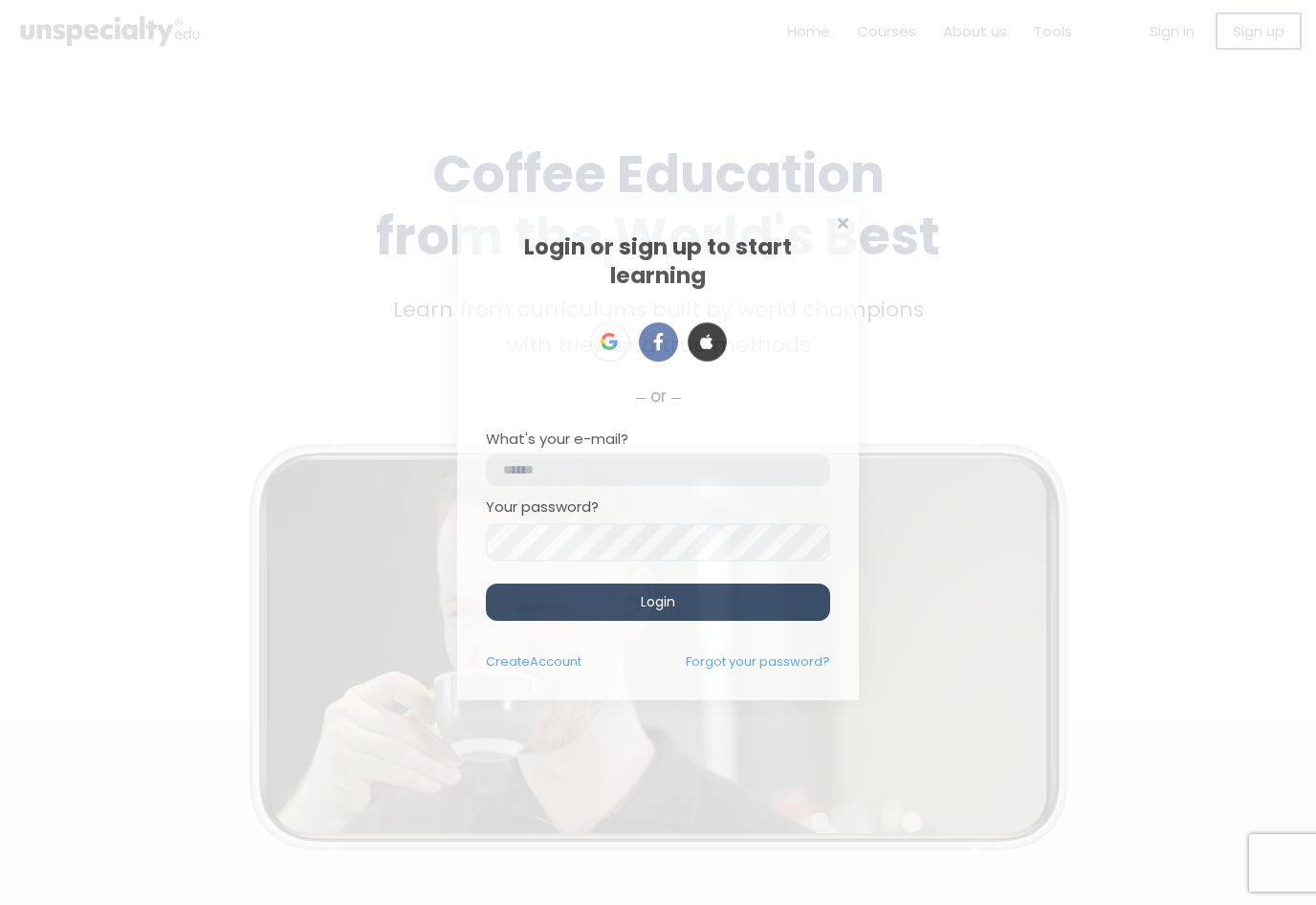
scroll to position [27, 0]
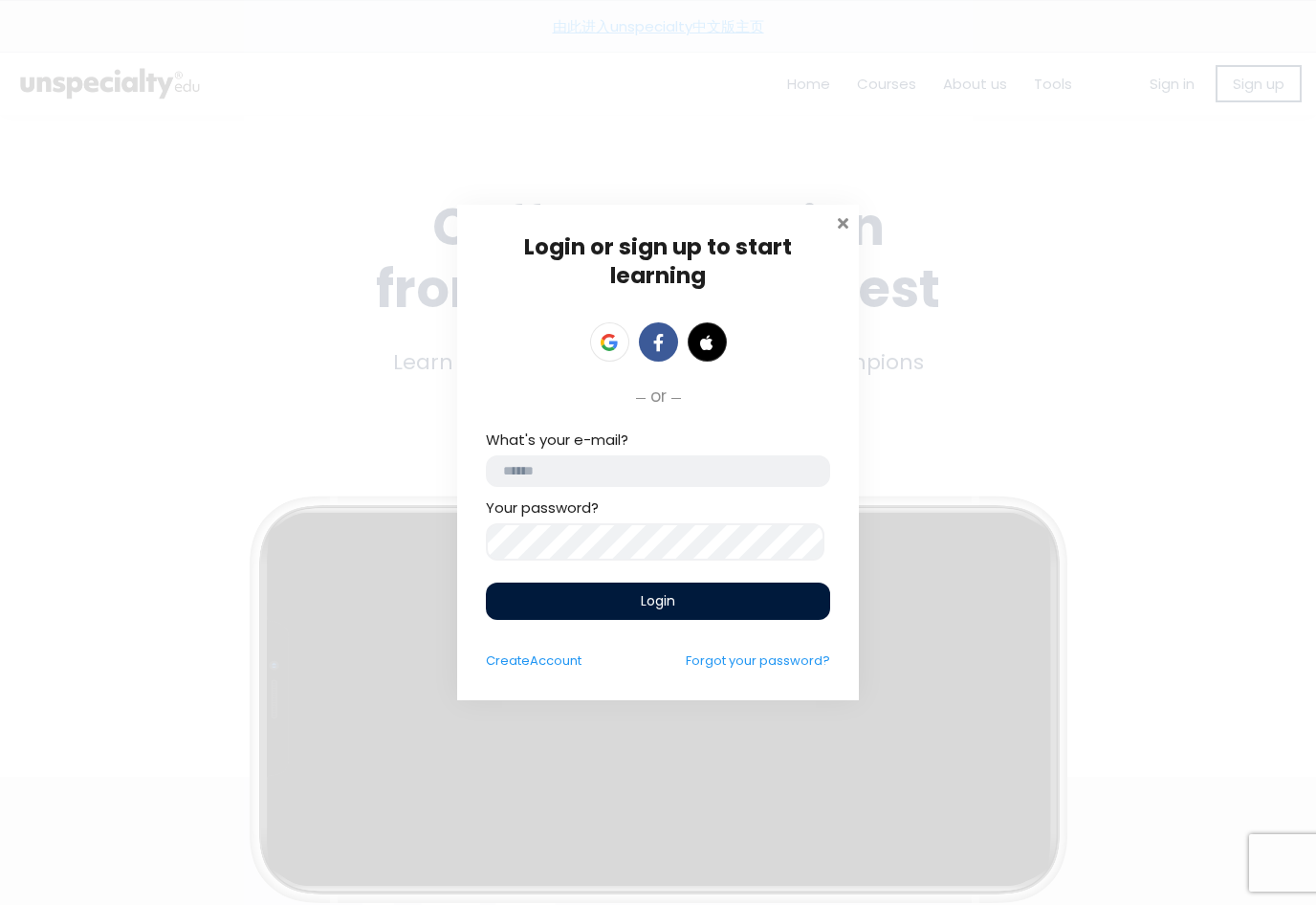
click at [847, 216] on span at bounding box center [843, 221] width 20 height 20
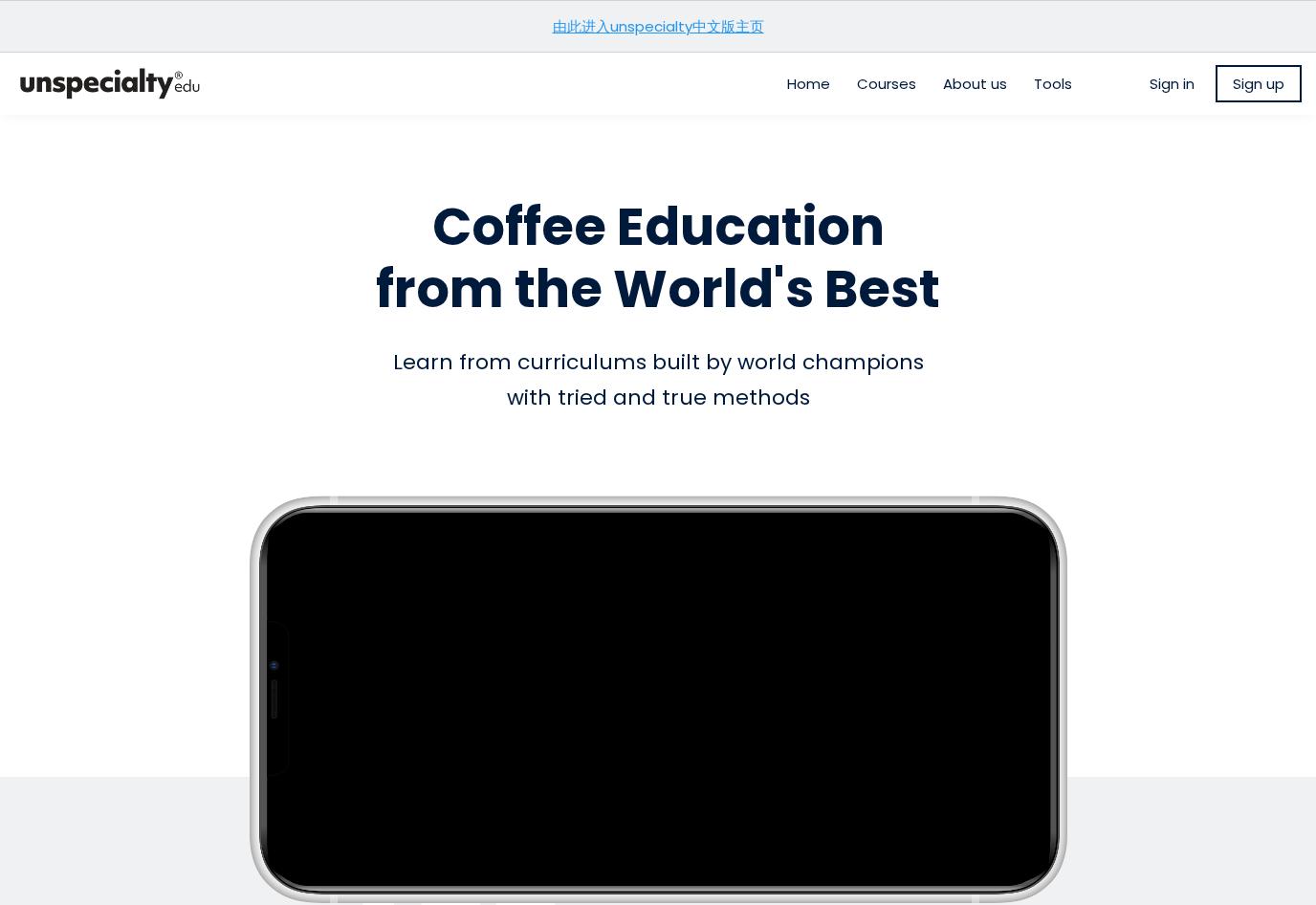
scroll to position [0, 0]
click at [1260, 77] on span "Sign up" at bounding box center [1258, 83] width 52 height 22
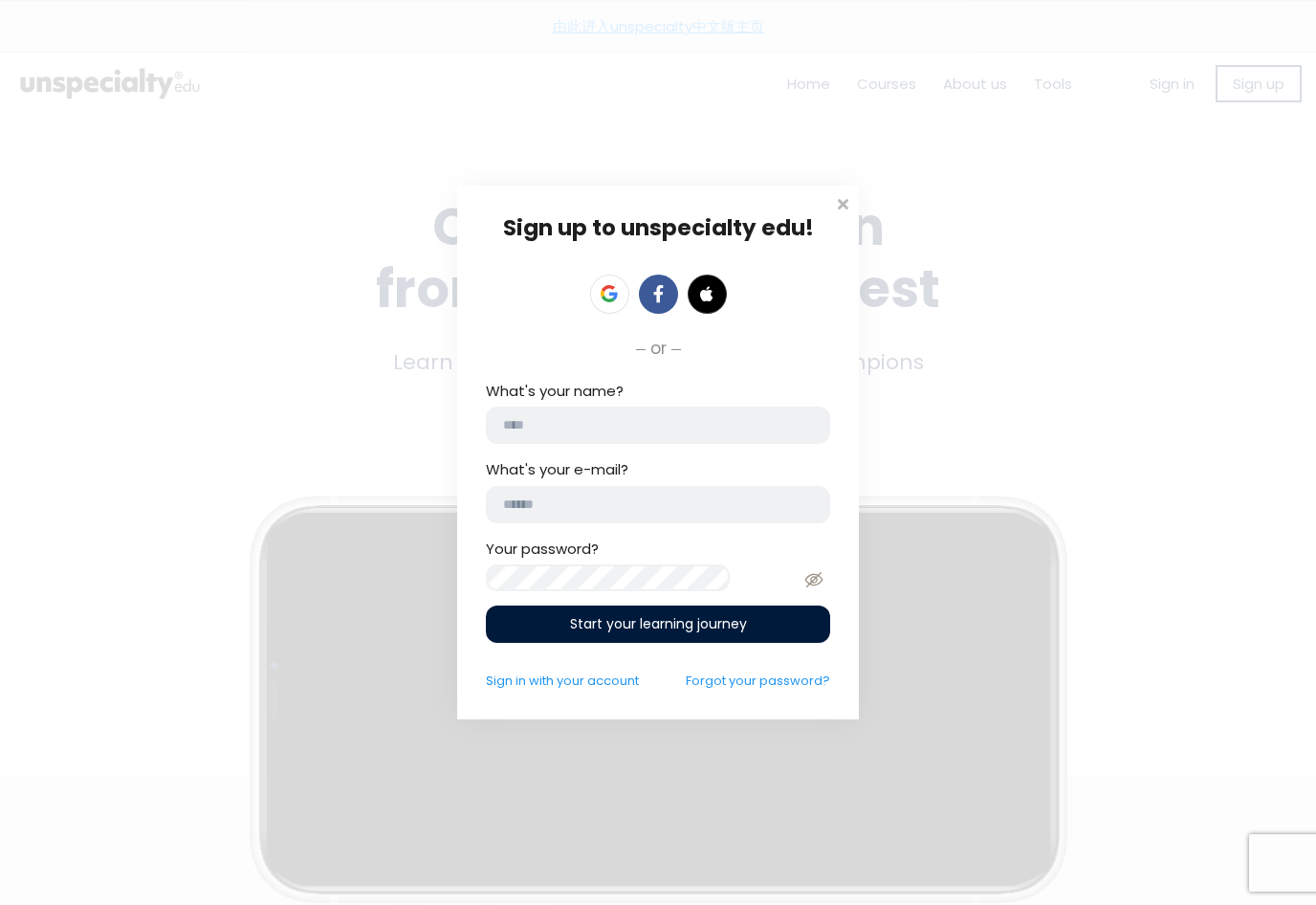
click at [831, 206] on div "Sign up to unspecialty edu! or click to upload avatar What's your name? What's …" at bounding box center [658, 452] width 401 height 534
click at [849, 198] on span at bounding box center [843, 202] width 20 height 20
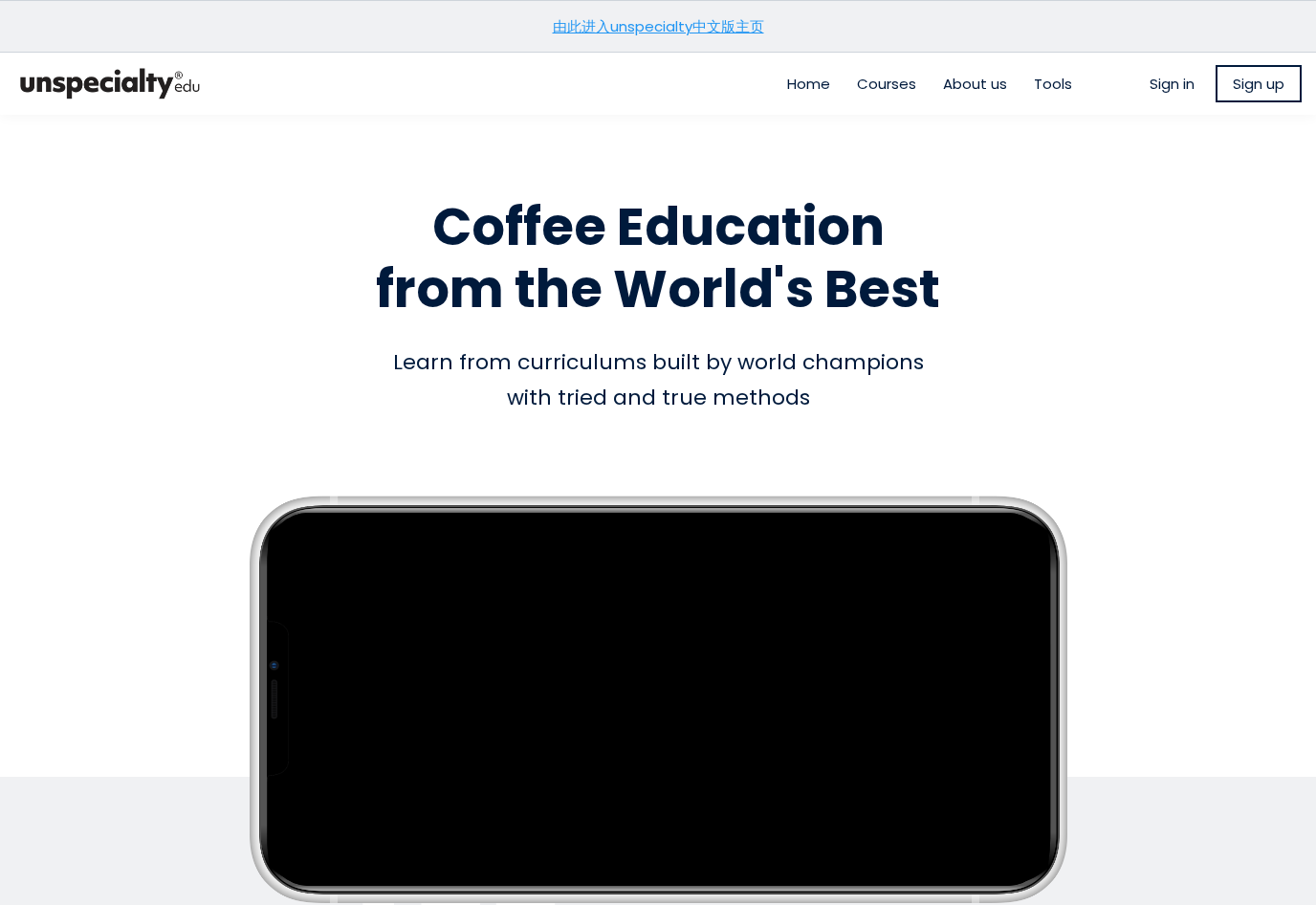
click at [1251, 86] on span "Sign up" at bounding box center [1258, 83] width 52 height 22
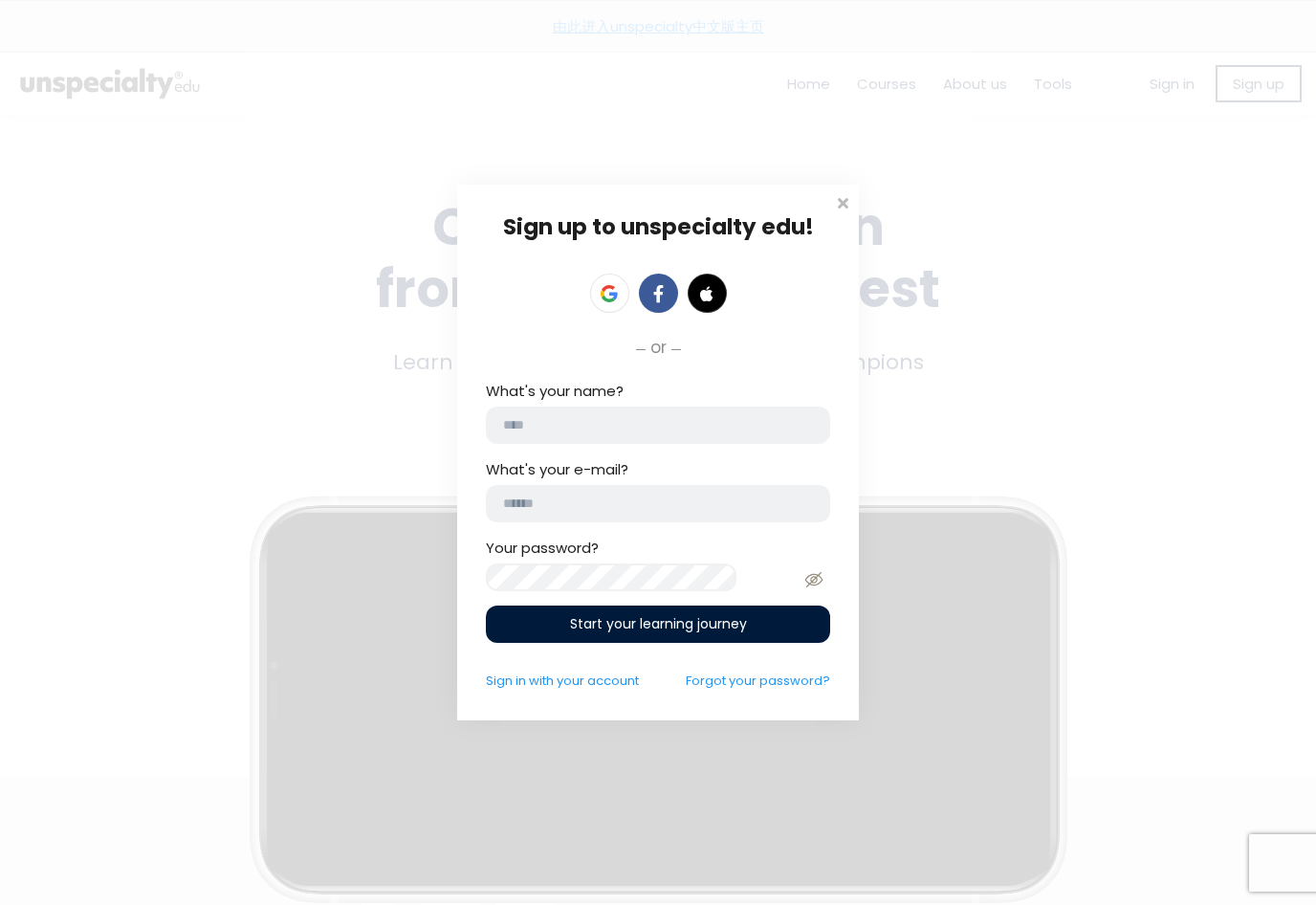
click at [1201, 595] on div "Sign up to unspecialty edu! or click to upload avatar What's your name? What's …" at bounding box center [658, 452] width 1316 height 905
click at [597, 690] on link "Sign in with your account" at bounding box center [562, 681] width 153 height 19
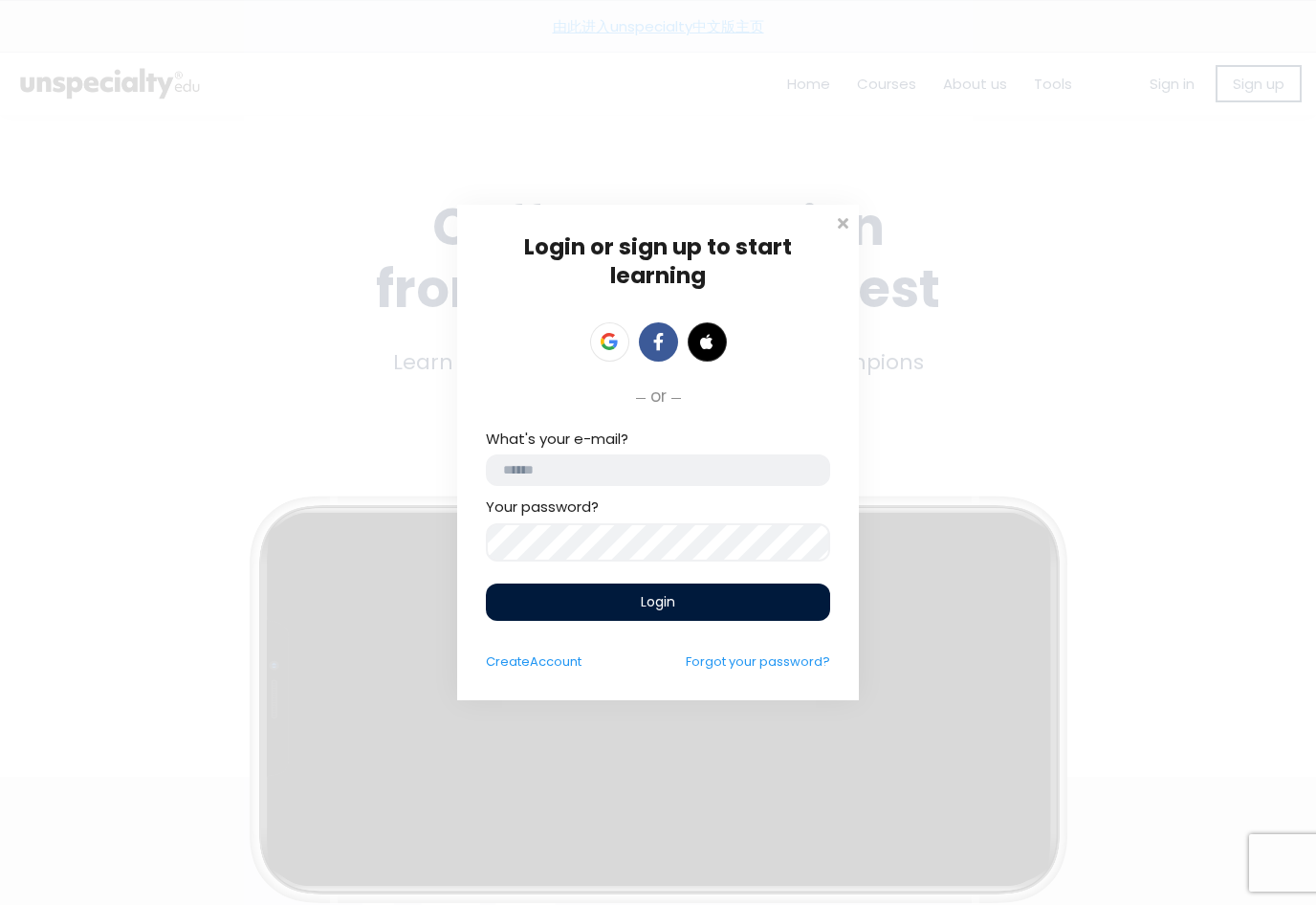
click at [770, 454] on input "email" at bounding box center [658, 470] width 345 height 31
type input "**********"
click at [724, 597] on div "Login" at bounding box center [658, 602] width 345 height 37
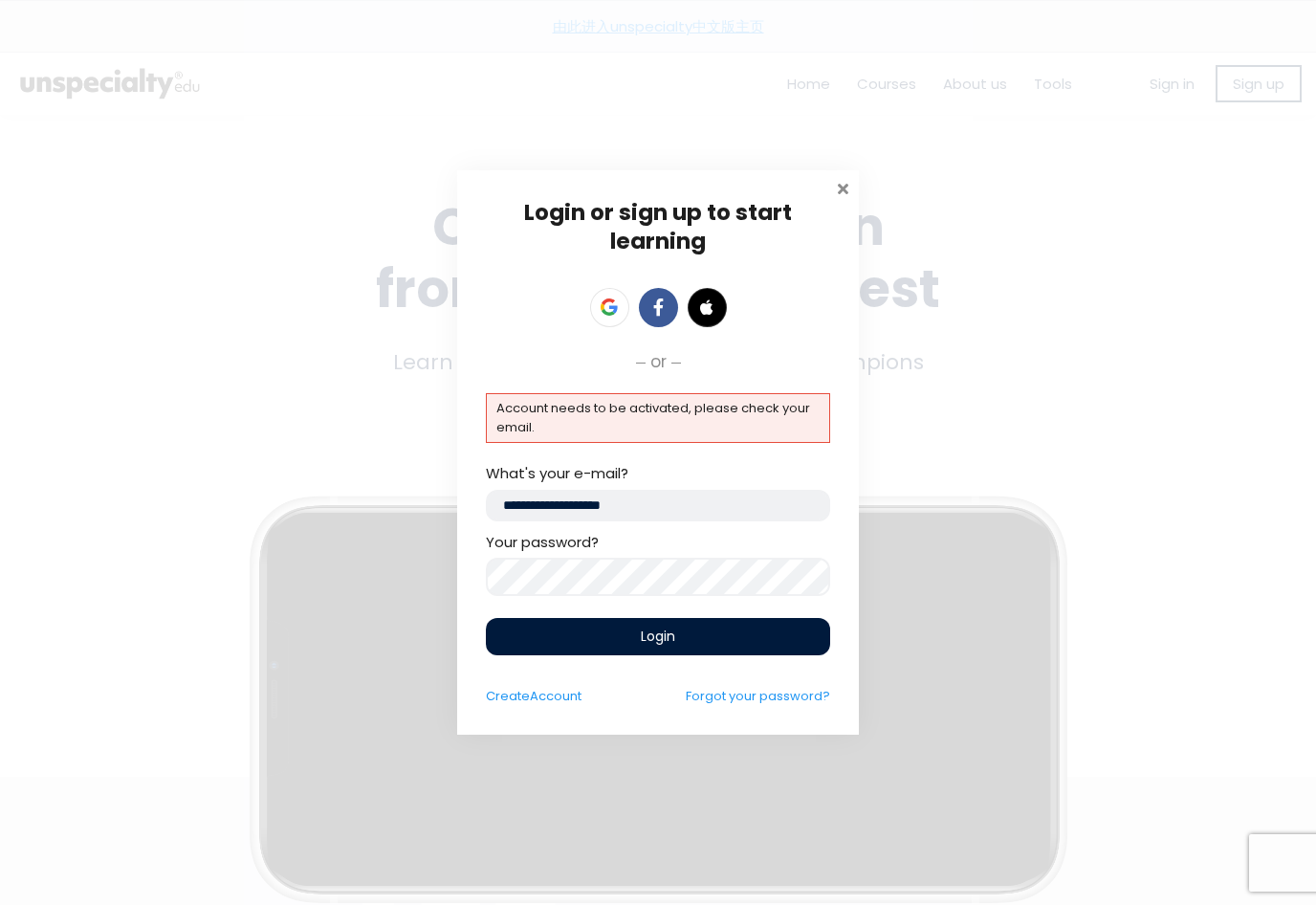
click at [851, 189] on span at bounding box center [843, 187] width 20 height 20
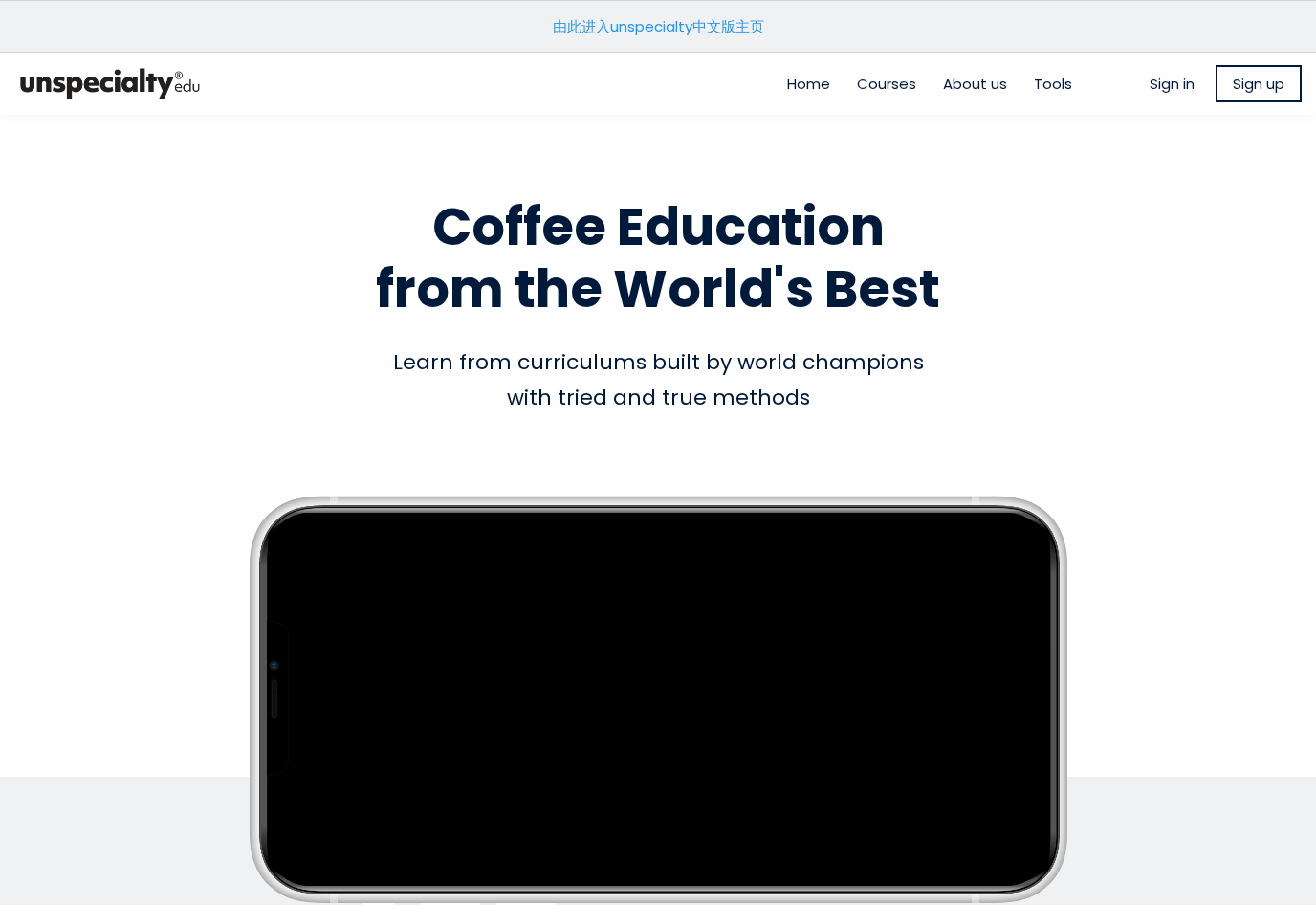
click at [1183, 86] on span "Sign in" at bounding box center [1172, 83] width 45 height 22
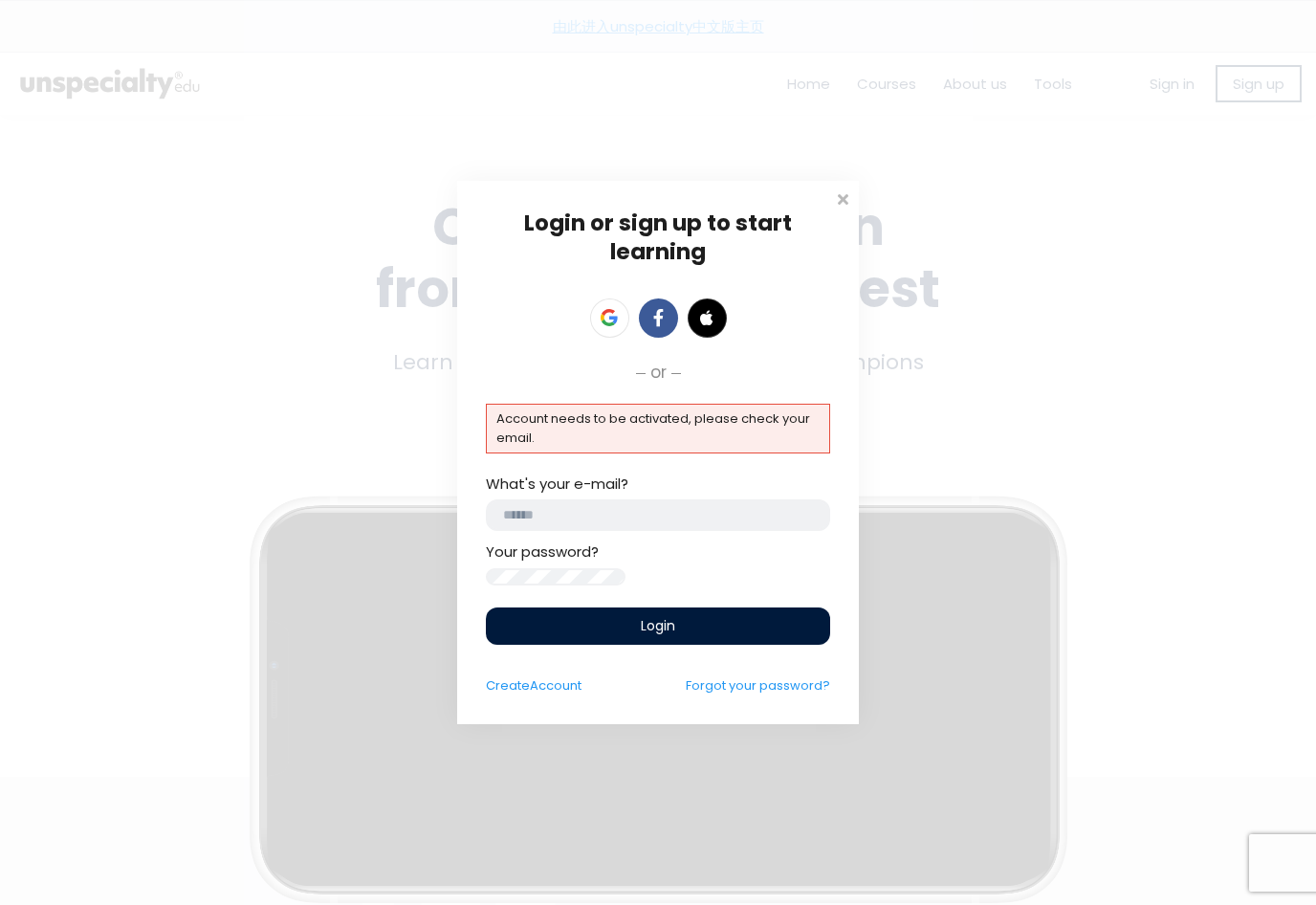
click at [710, 502] on input "email" at bounding box center [658, 515] width 345 height 31
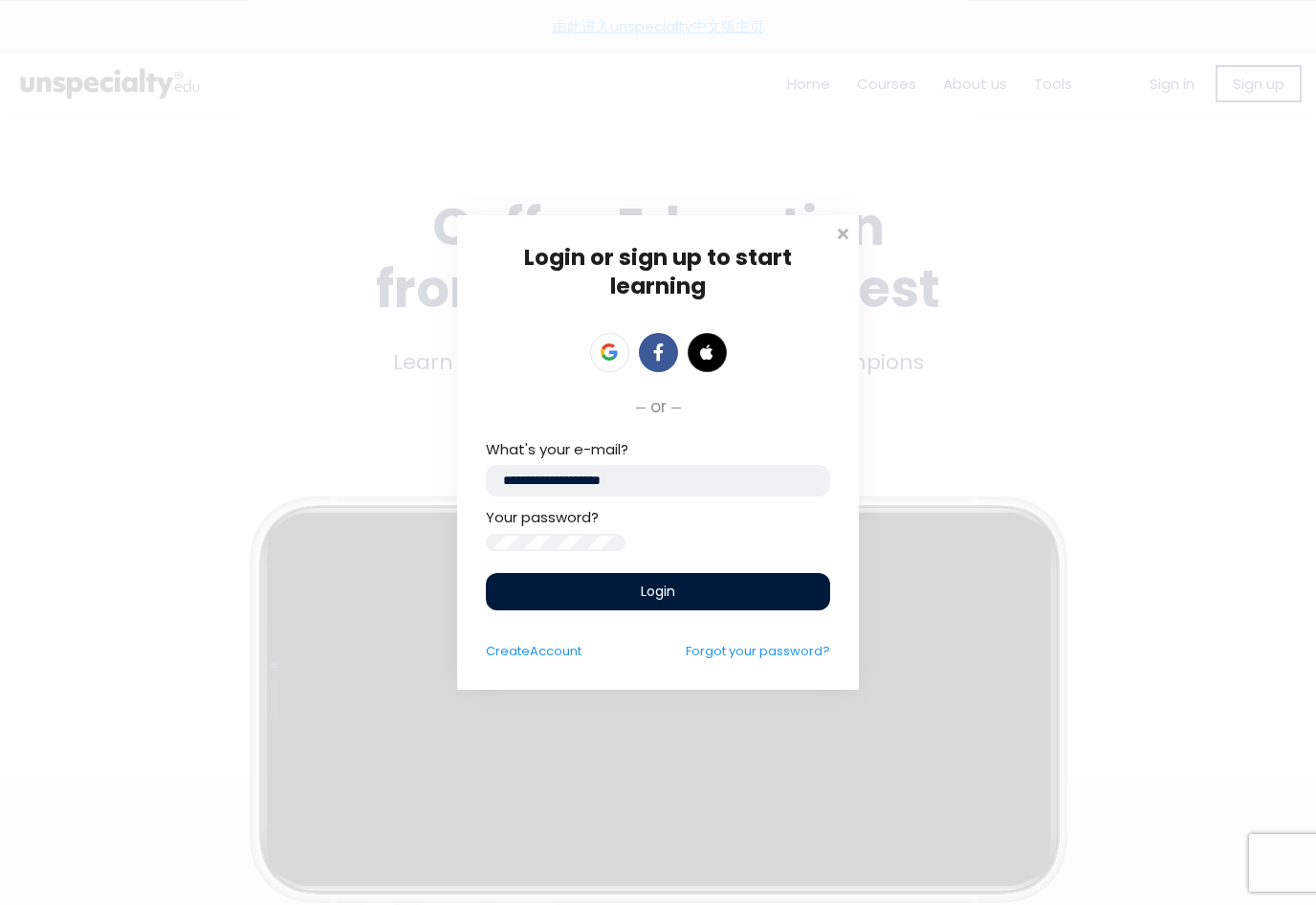
type input "**********"
click at [728, 602] on div "Login" at bounding box center [658, 592] width 345 height 37
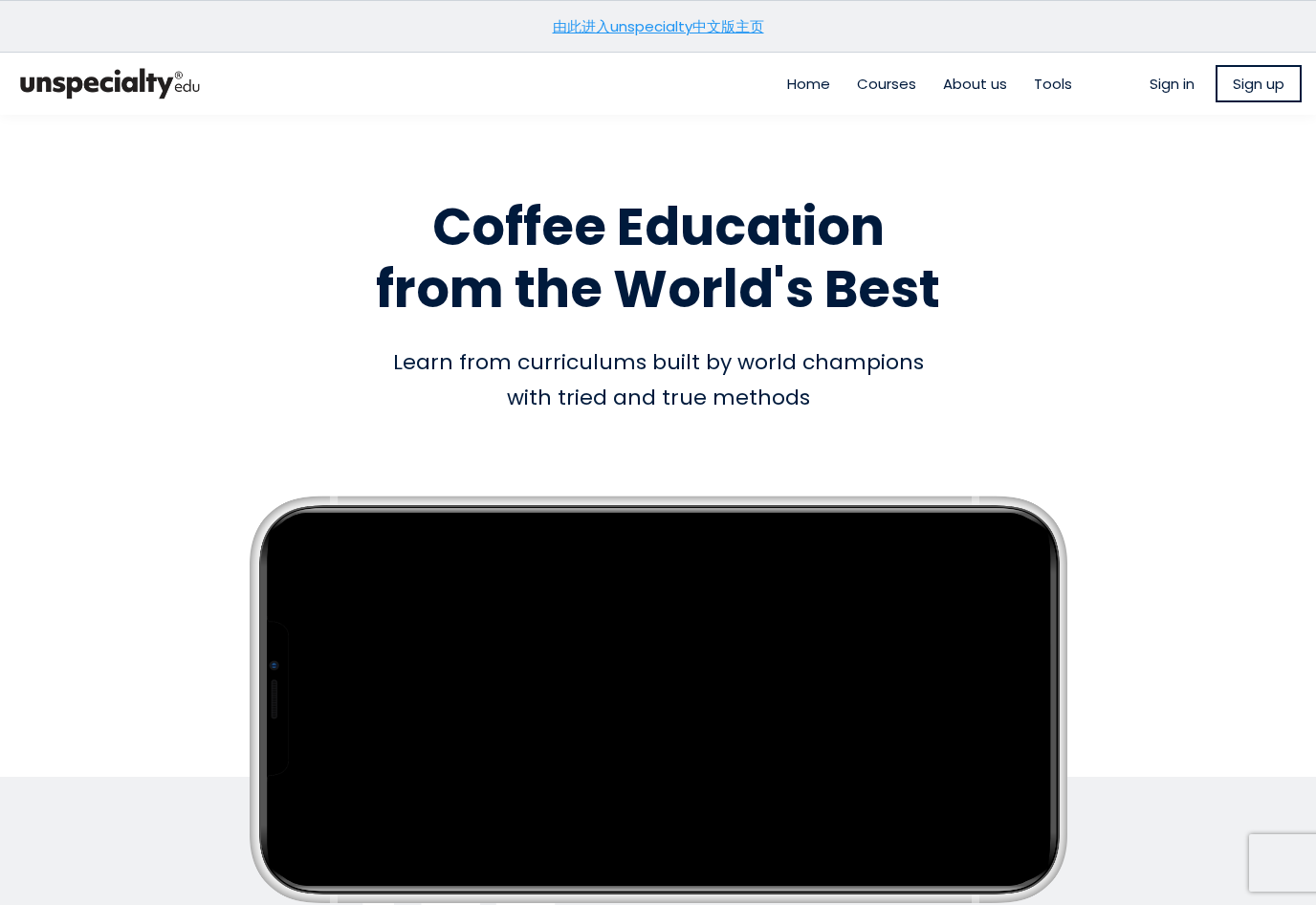
click at [671, 30] on link "由此进入unspecialty中文版主页" at bounding box center [658, 26] width 212 height 21
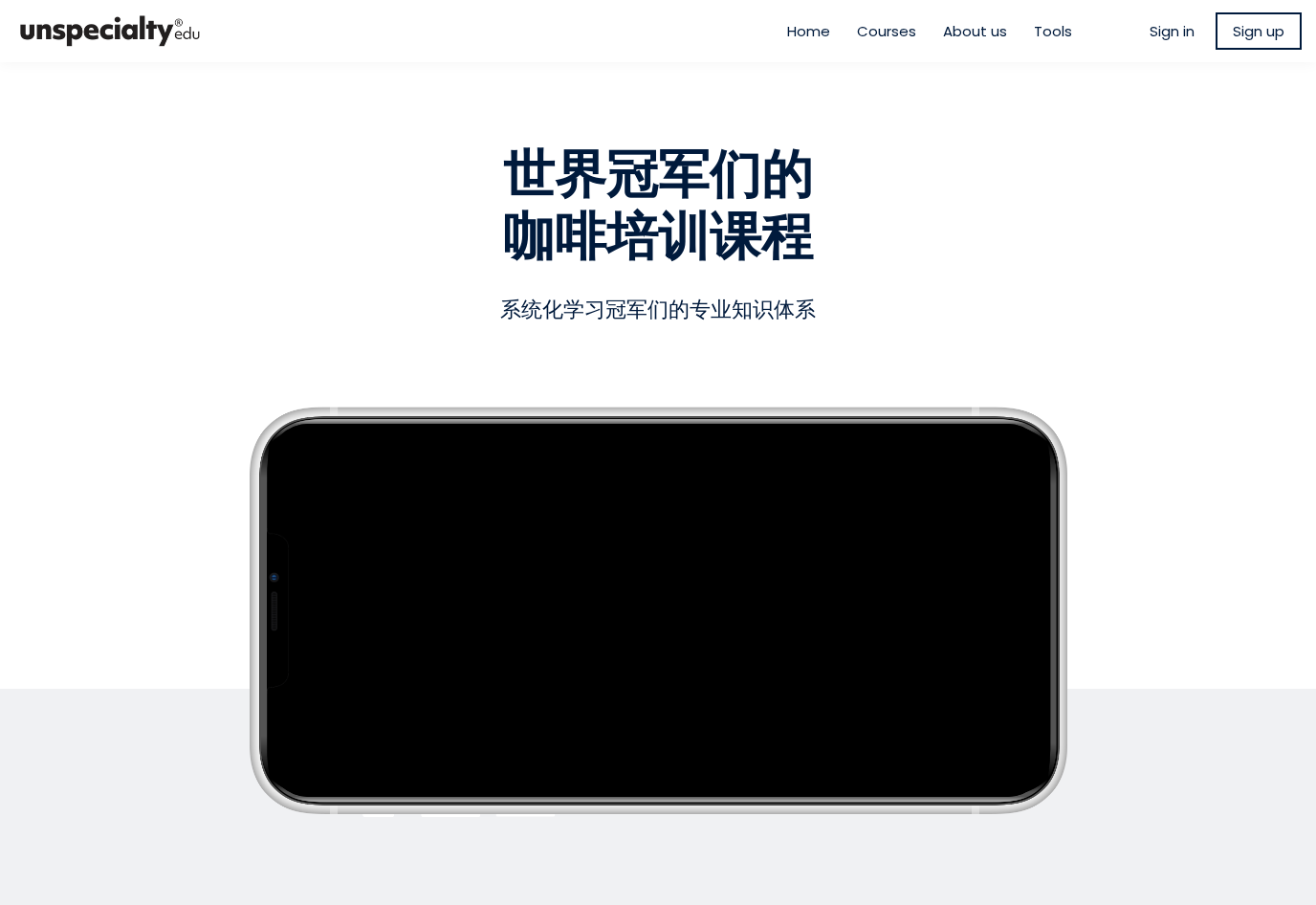
click at [1161, 32] on span "Sign in" at bounding box center [1172, 31] width 45 height 22
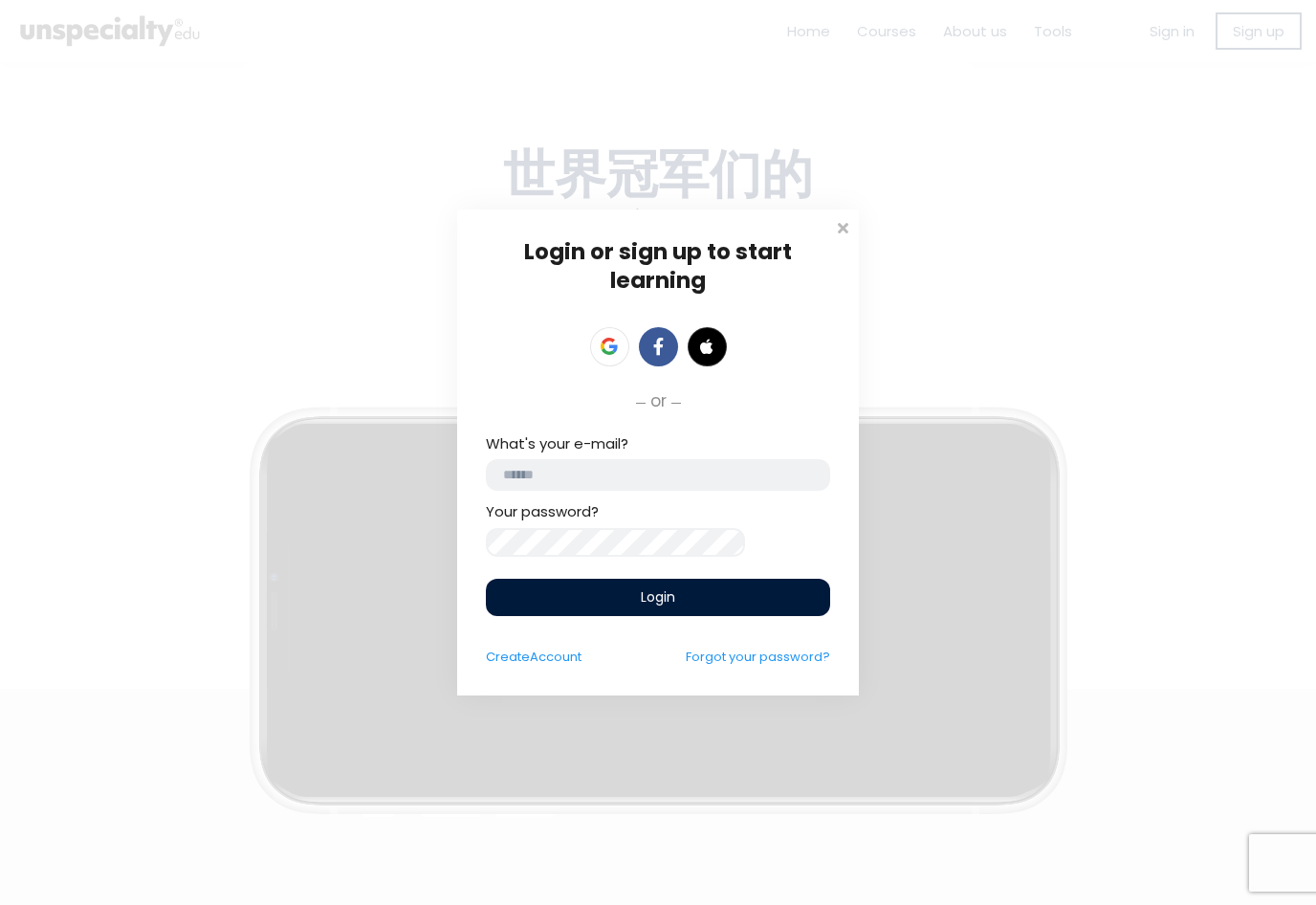
click at [746, 474] on input "email" at bounding box center [658, 475] width 345 height 31
type input "**********"
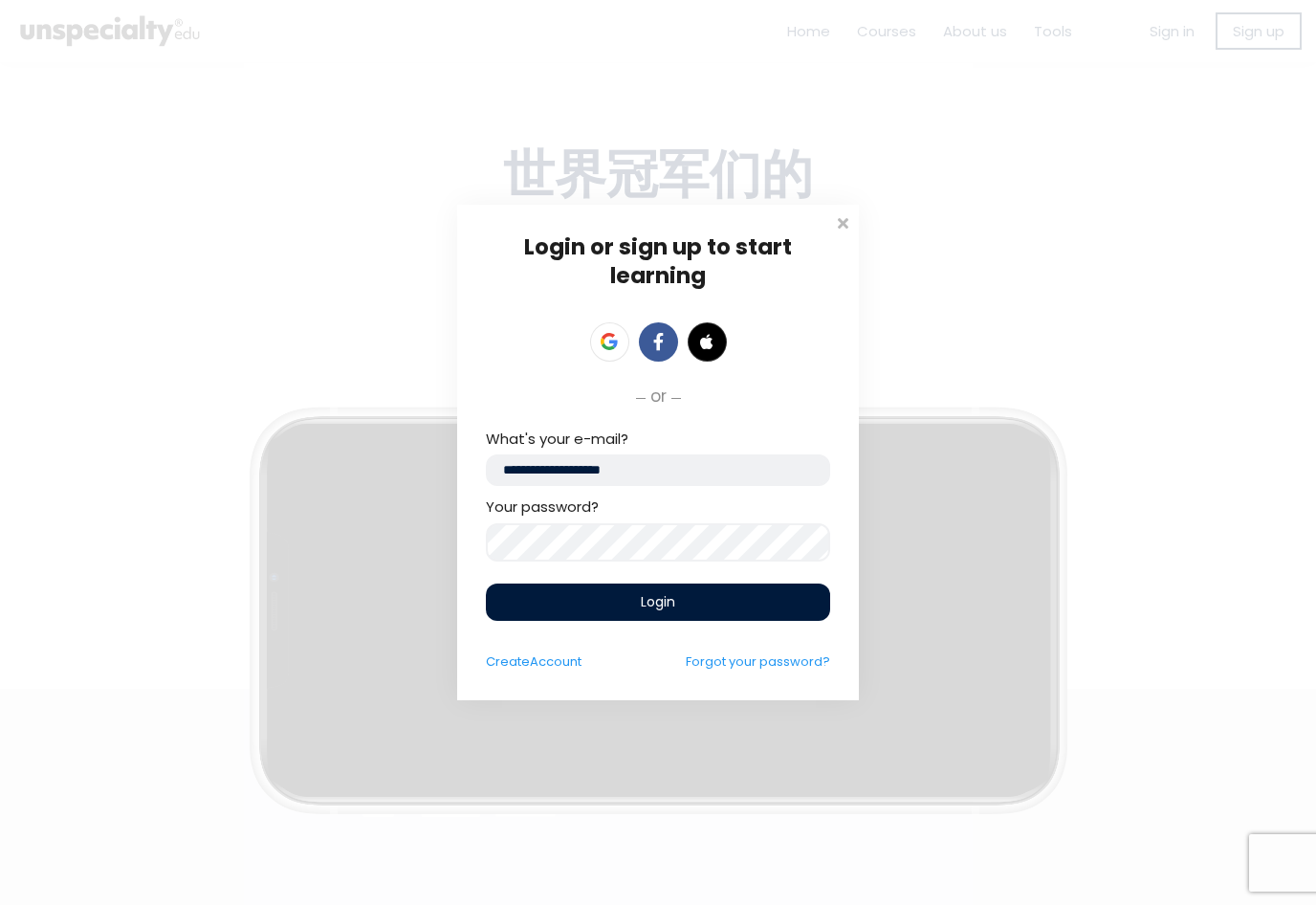
click at [775, 580] on form "**********" at bounding box center [658, 549] width 345 height 244
click at [696, 611] on div "Login" at bounding box center [658, 602] width 345 height 37
click at [736, 609] on div "Login" at bounding box center [658, 602] width 345 height 37
click at [725, 607] on div "Login" at bounding box center [658, 602] width 345 height 37
click at [605, 339] on icon at bounding box center [609, 342] width 18 height 18
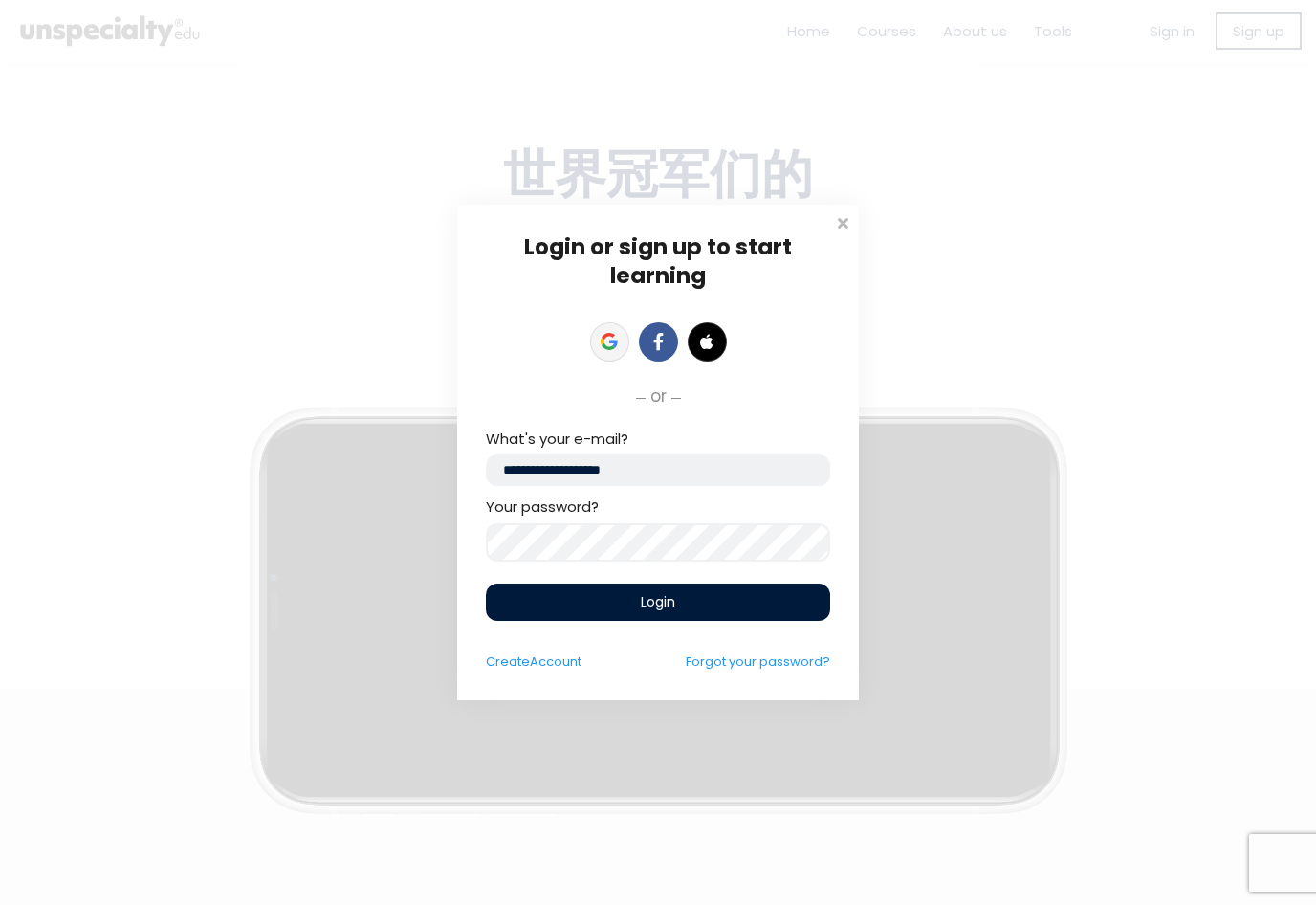
click at [607, 345] on icon at bounding box center [608, 347] width 14 height 7
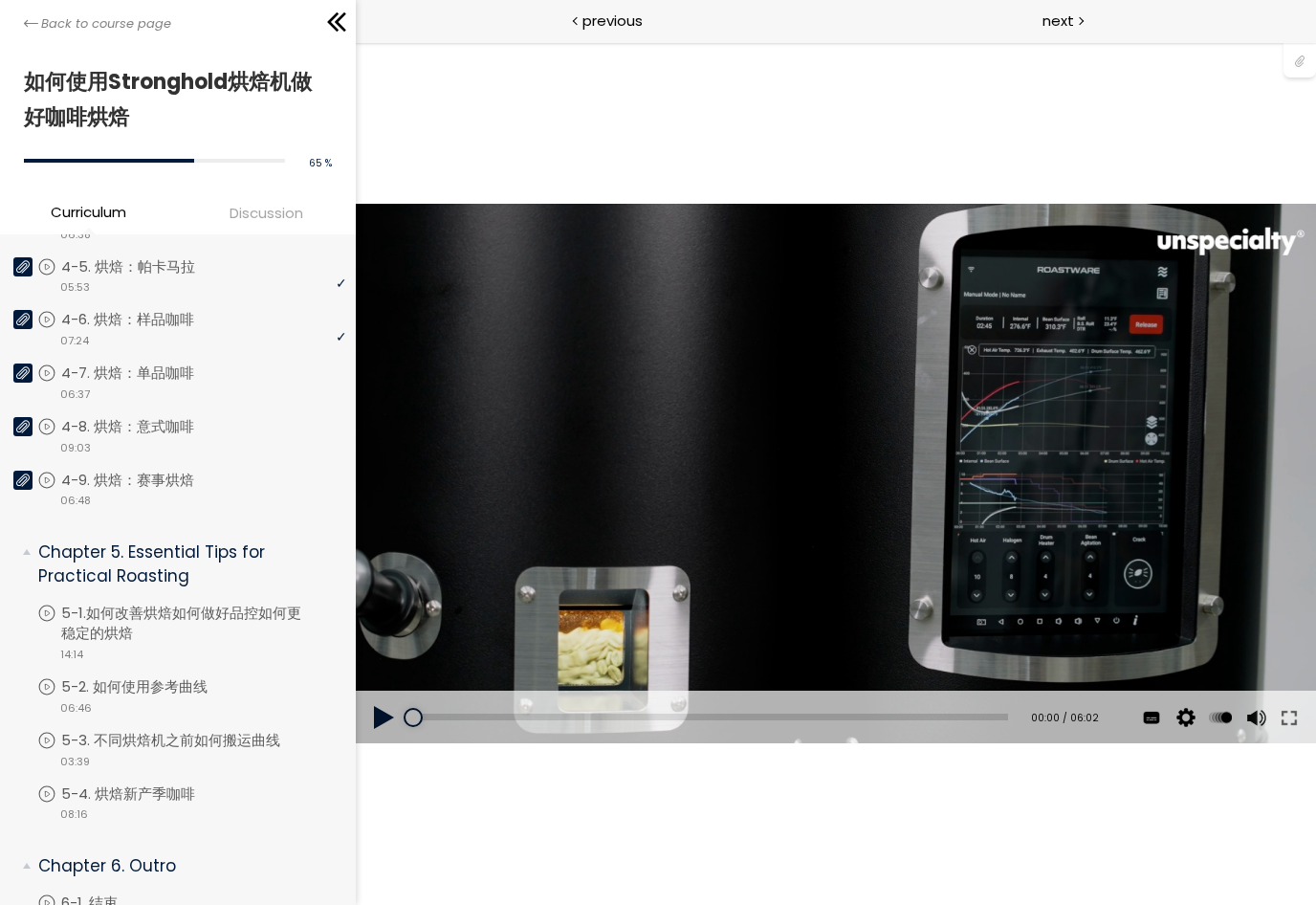
scroll to position [1346, 0]
click at [199, 385] on div "video 06:37" at bounding box center [191, 395] width 308 height 20
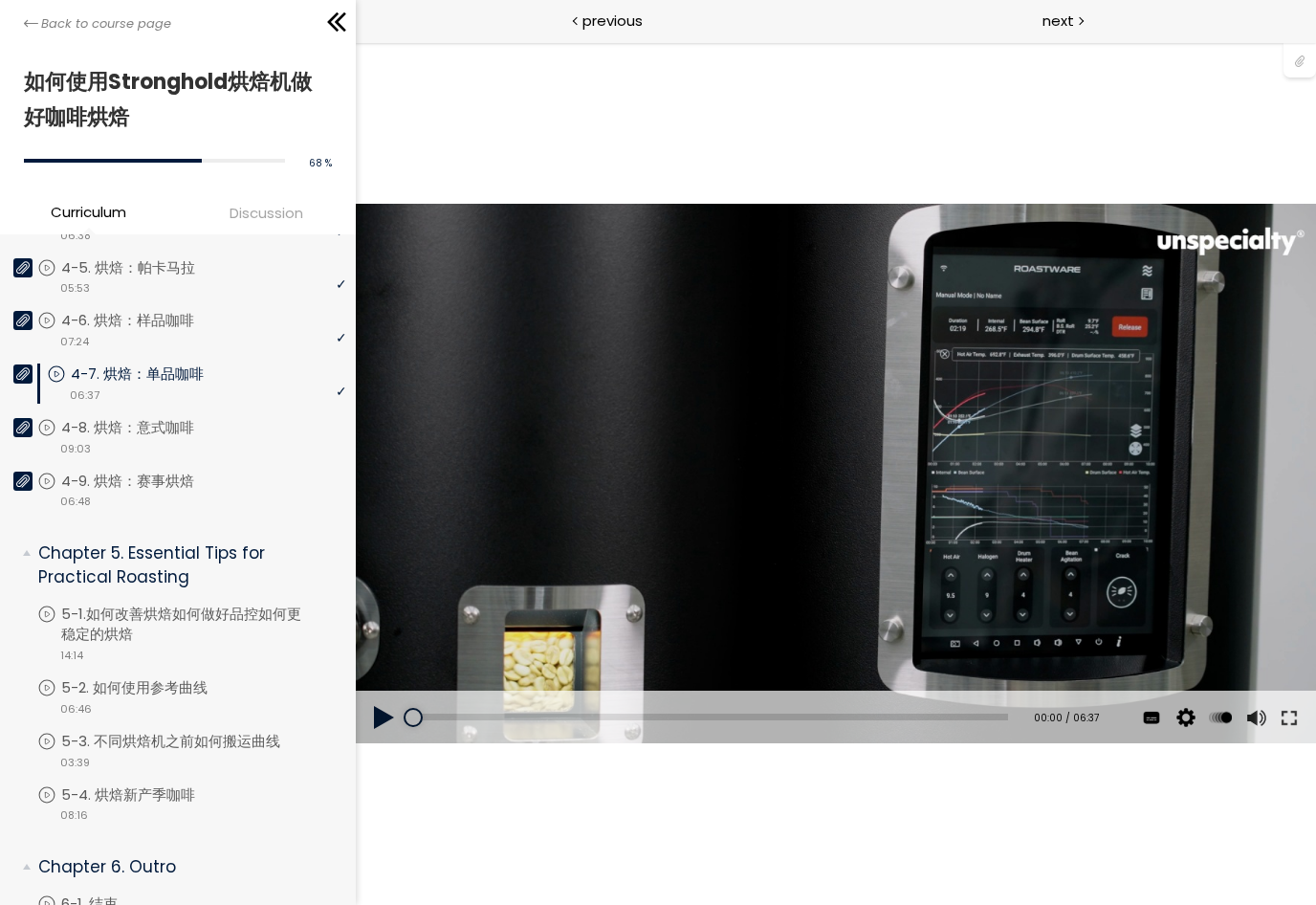
click at [1295, 723] on button at bounding box center [1288, 717] width 34 height 54
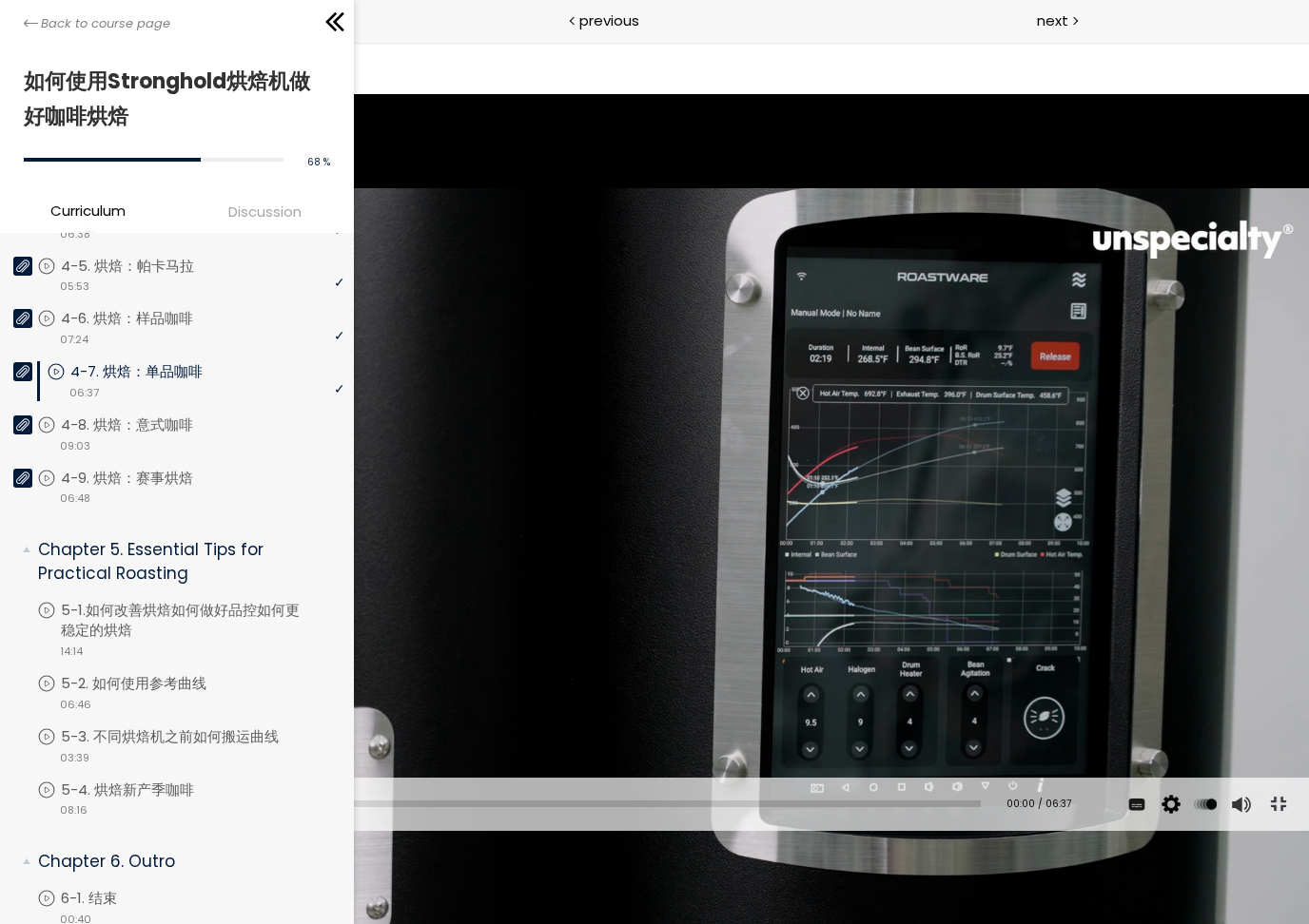
click at [1208, 763] on div "使用的生咖啡豆数量：600克 您可以点击上方的 📎 下载烘焙曲线。 使用的生咖啡豆数量：600克" at bounding box center [654, 462] width 1309 height 736
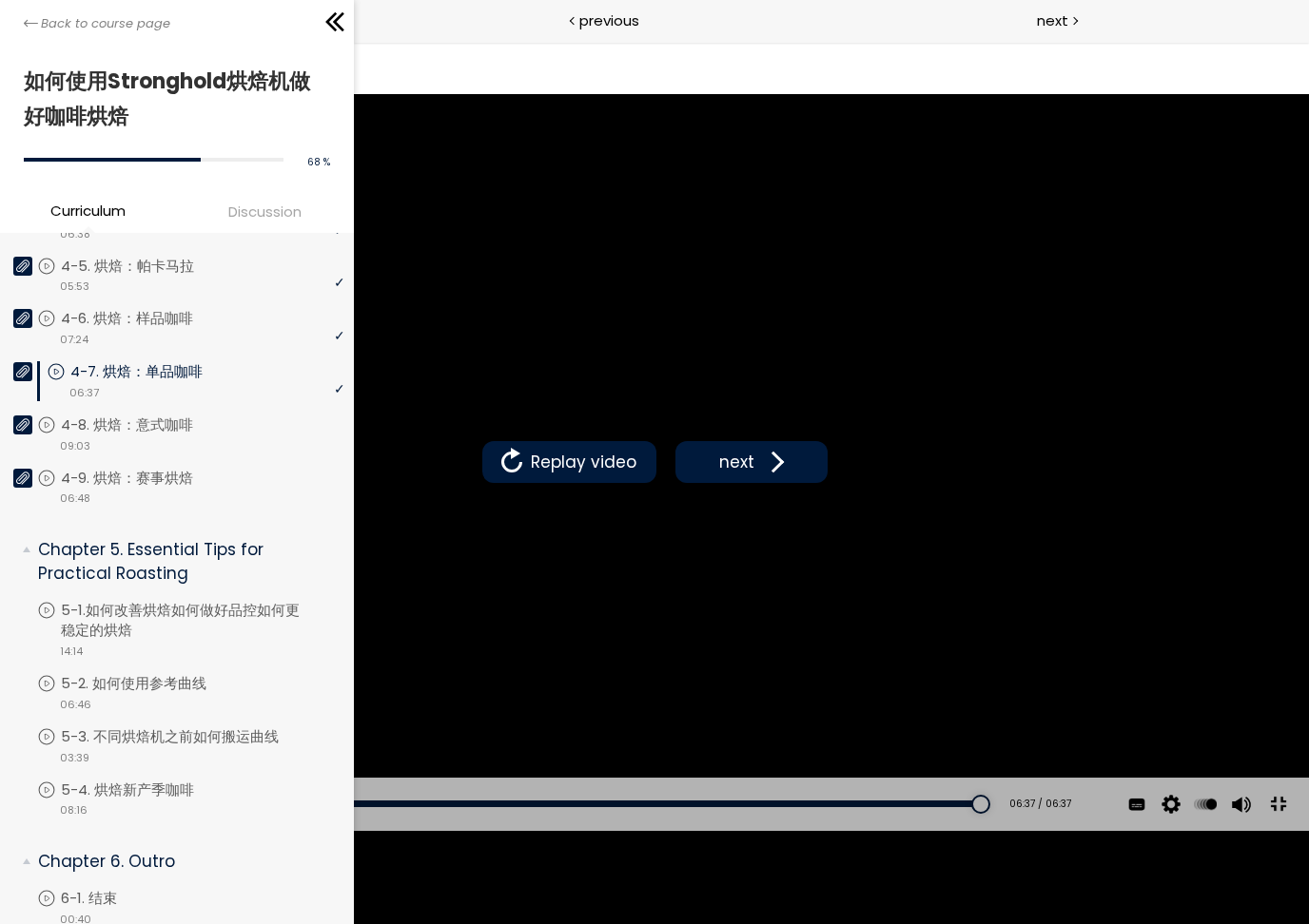
click at [747, 453] on span "next" at bounding box center [736, 462] width 45 height 24
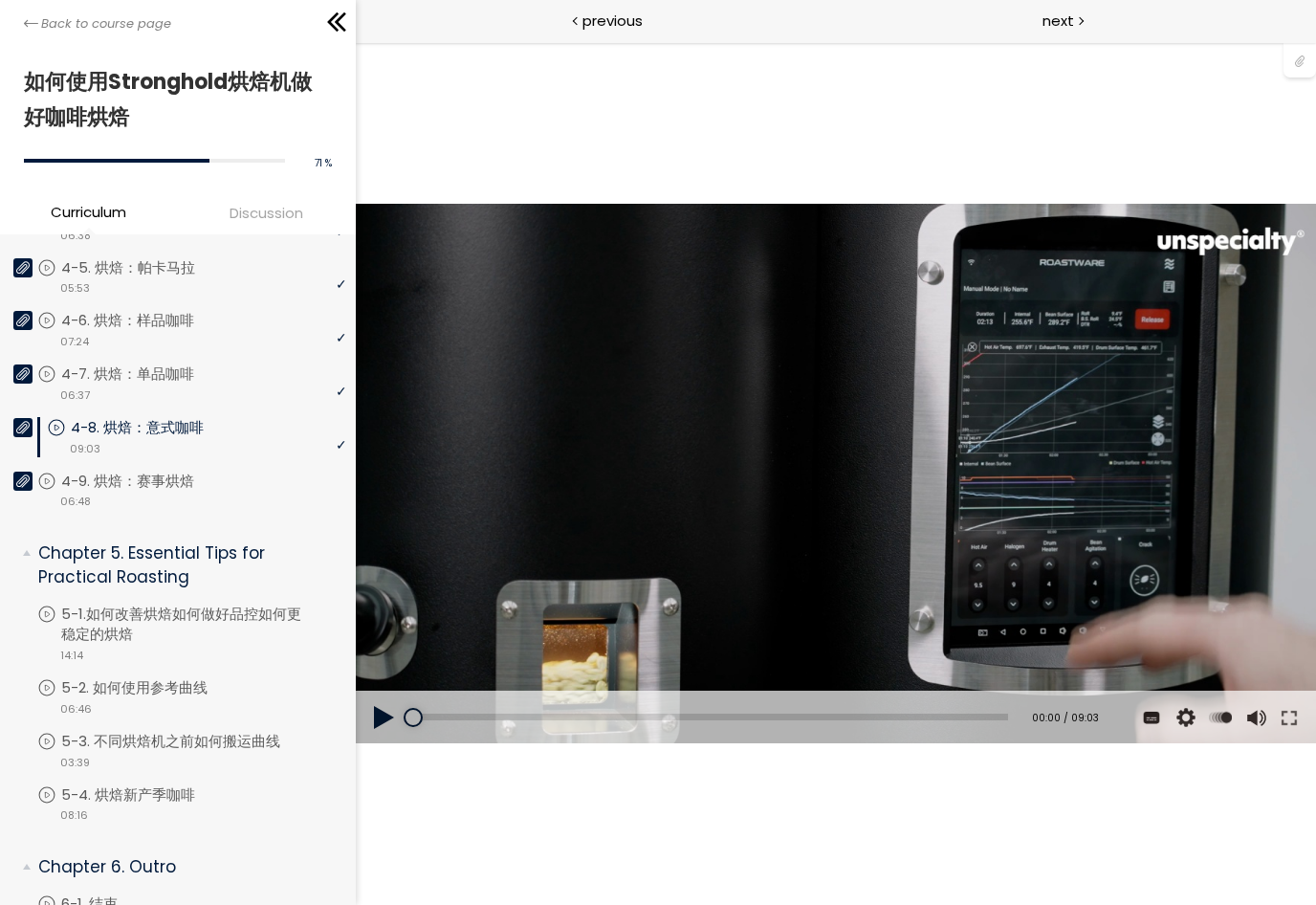
click at [373, 699] on button at bounding box center [383, 717] width 58 height 54
